Goal: Task Accomplishment & Management: Manage account settings

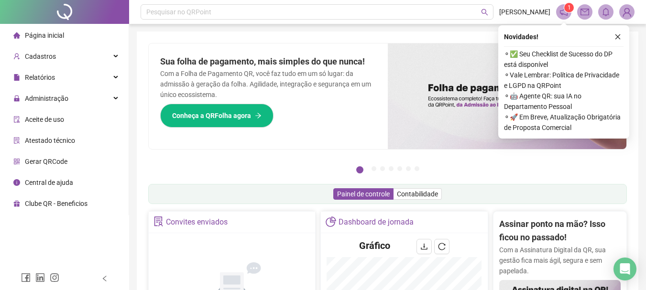
click at [286, 121] on div "Sua folha de pagamento, mais simples do que nunca! Com a Folha de Pagamento QR,…" at bounding box center [268, 97] width 239 height 106
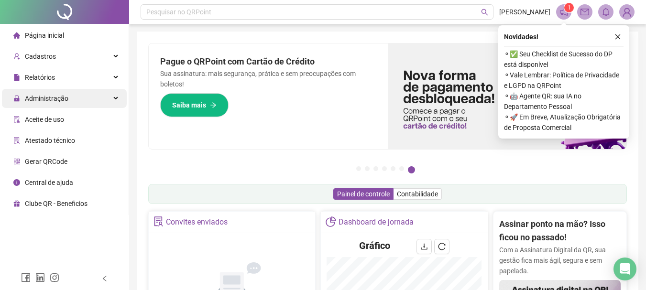
click at [70, 96] on div "Administração" at bounding box center [64, 98] width 125 height 19
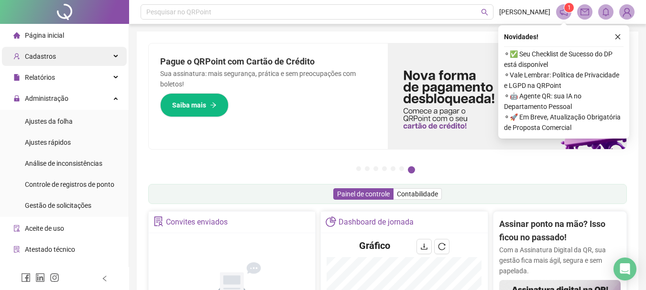
click at [68, 58] on div "Cadastros" at bounding box center [64, 56] width 125 height 19
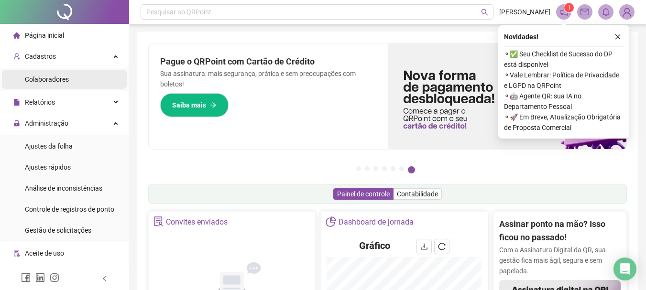
click at [81, 82] on li "Colaboradores" at bounding box center [64, 79] width 125 height 19
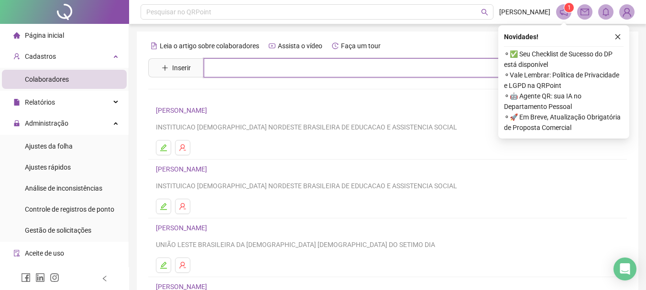
click at [226, 76] on input "text" at bounding box center [395, 67] width 382 height 19
type input "*****"
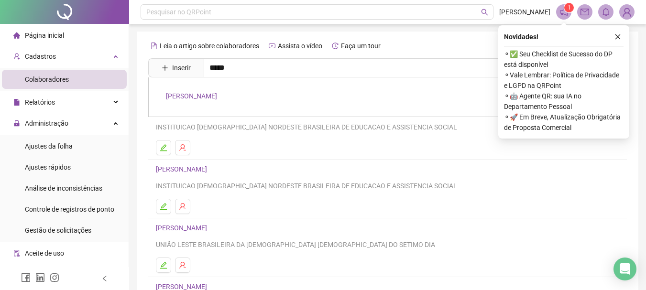
click at [204, 99] on link "EUSTÁQUIO RODRIGUES" at bounding box center [191, 96] width 51 height 8
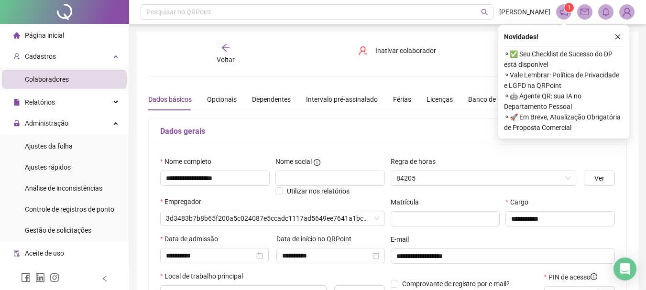
type input "**********"
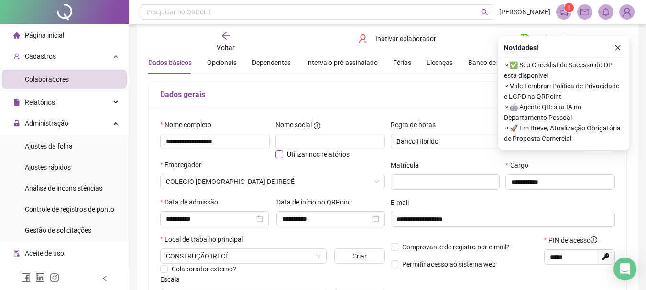
scroll to position [48, 0]
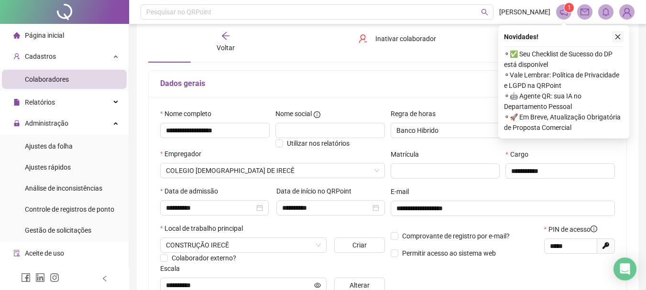
click at [620, 38] on icon "close" at bounding box center [618, 36] width 7 height 7
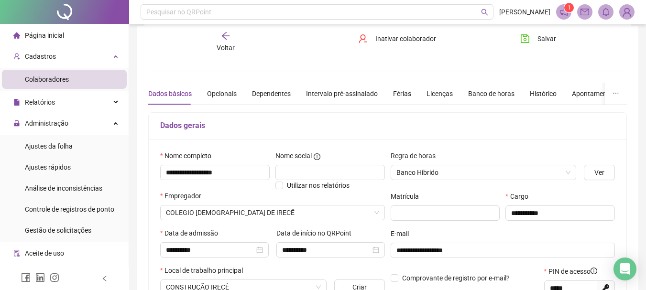
scroll to position [0, 0]
